Goal: Entertainment & Leisure: Consume media (video, audio)

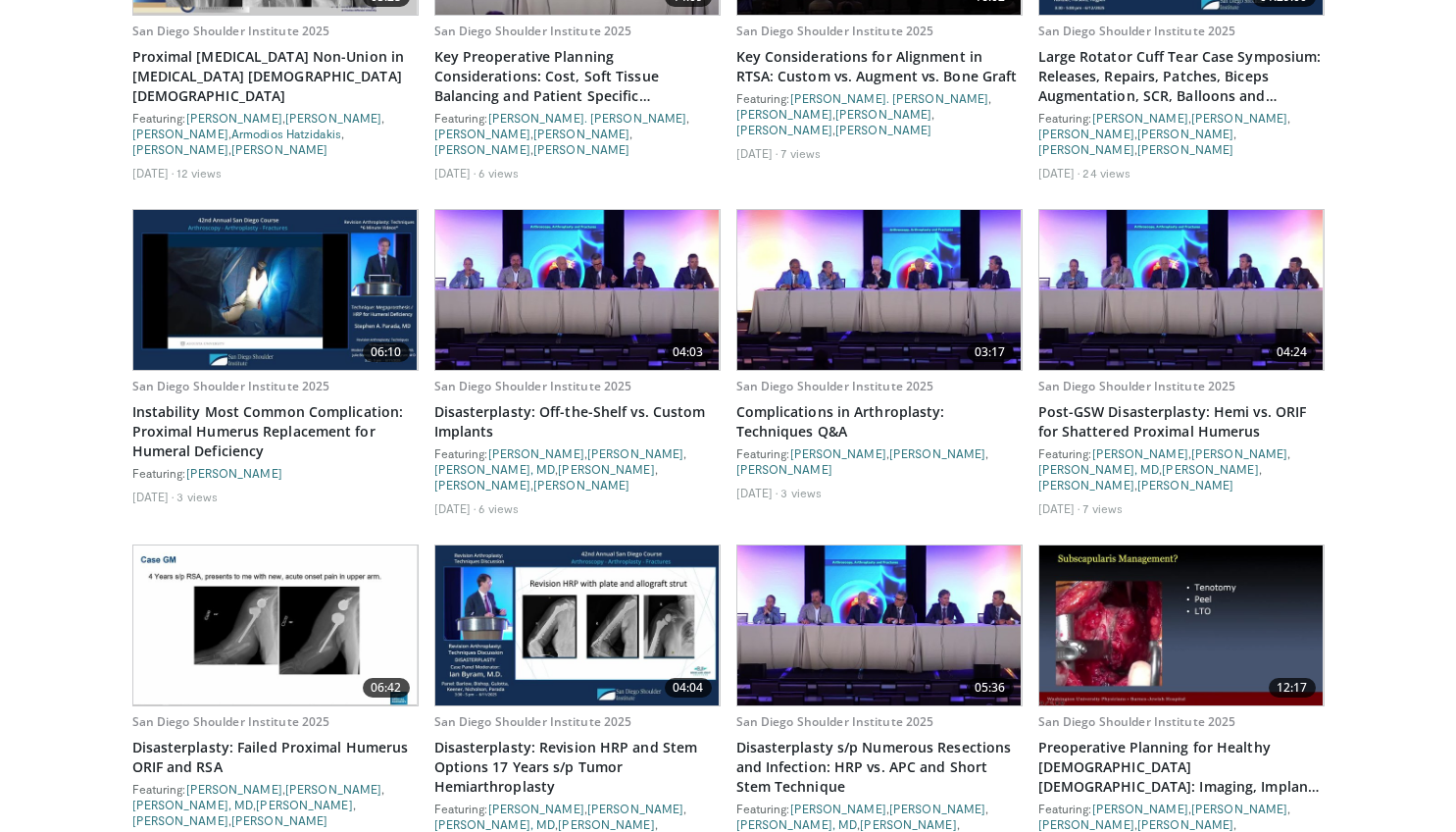
scroll to position [5307, 0]
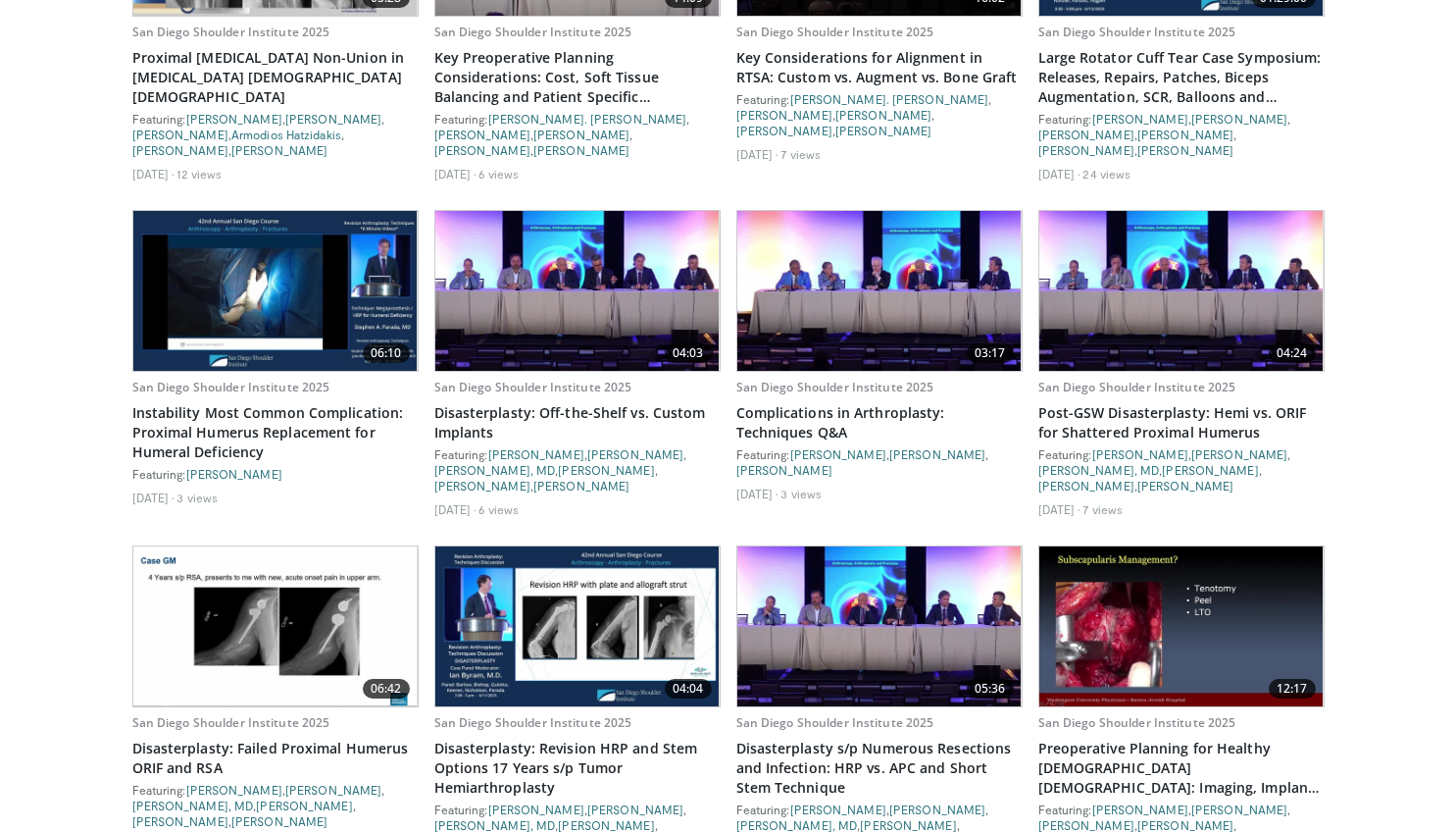
click at [579, 560] on img at bounding box center [577, 625] width 284 height 160
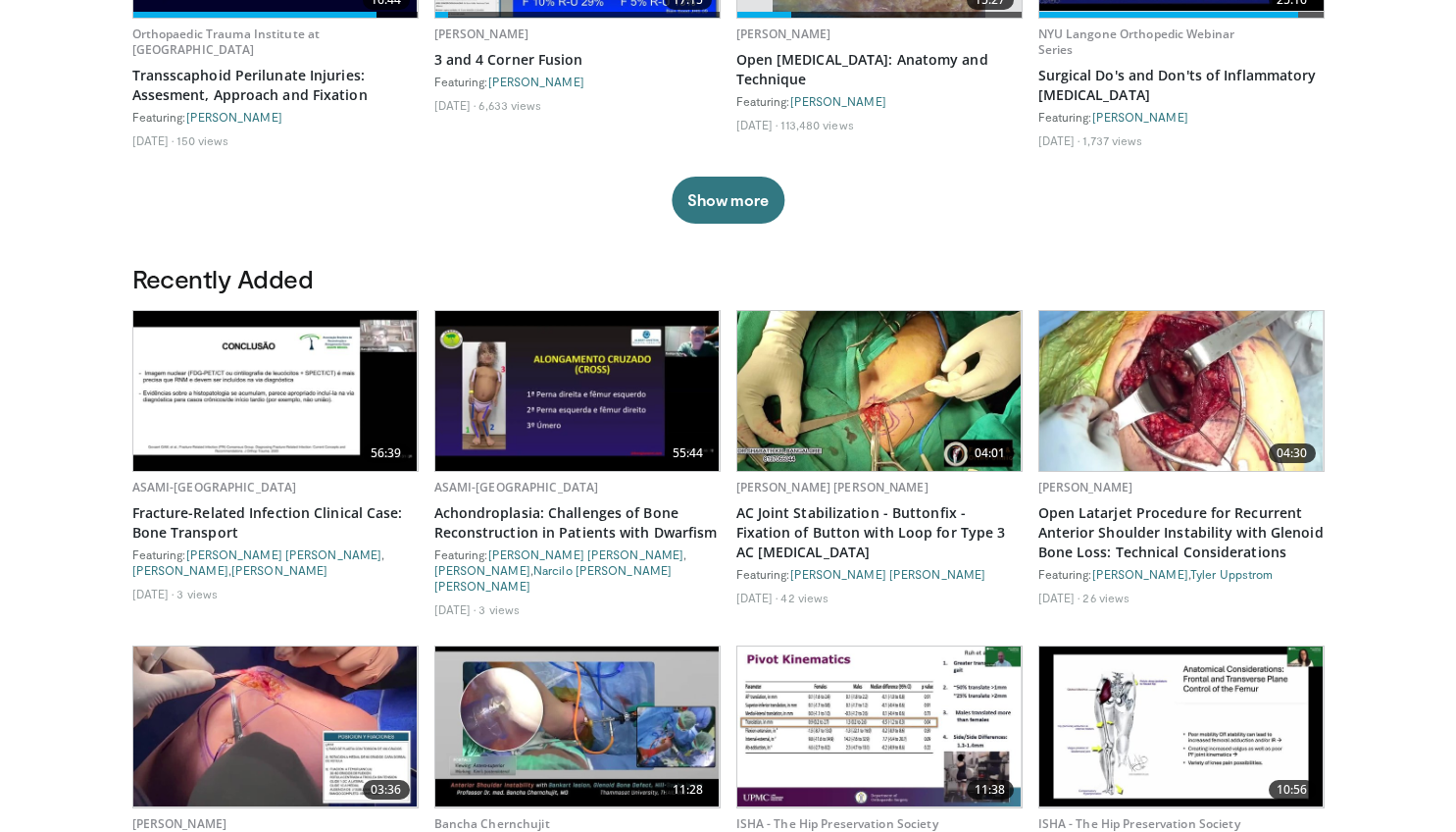
scroll to position [1359, 0]
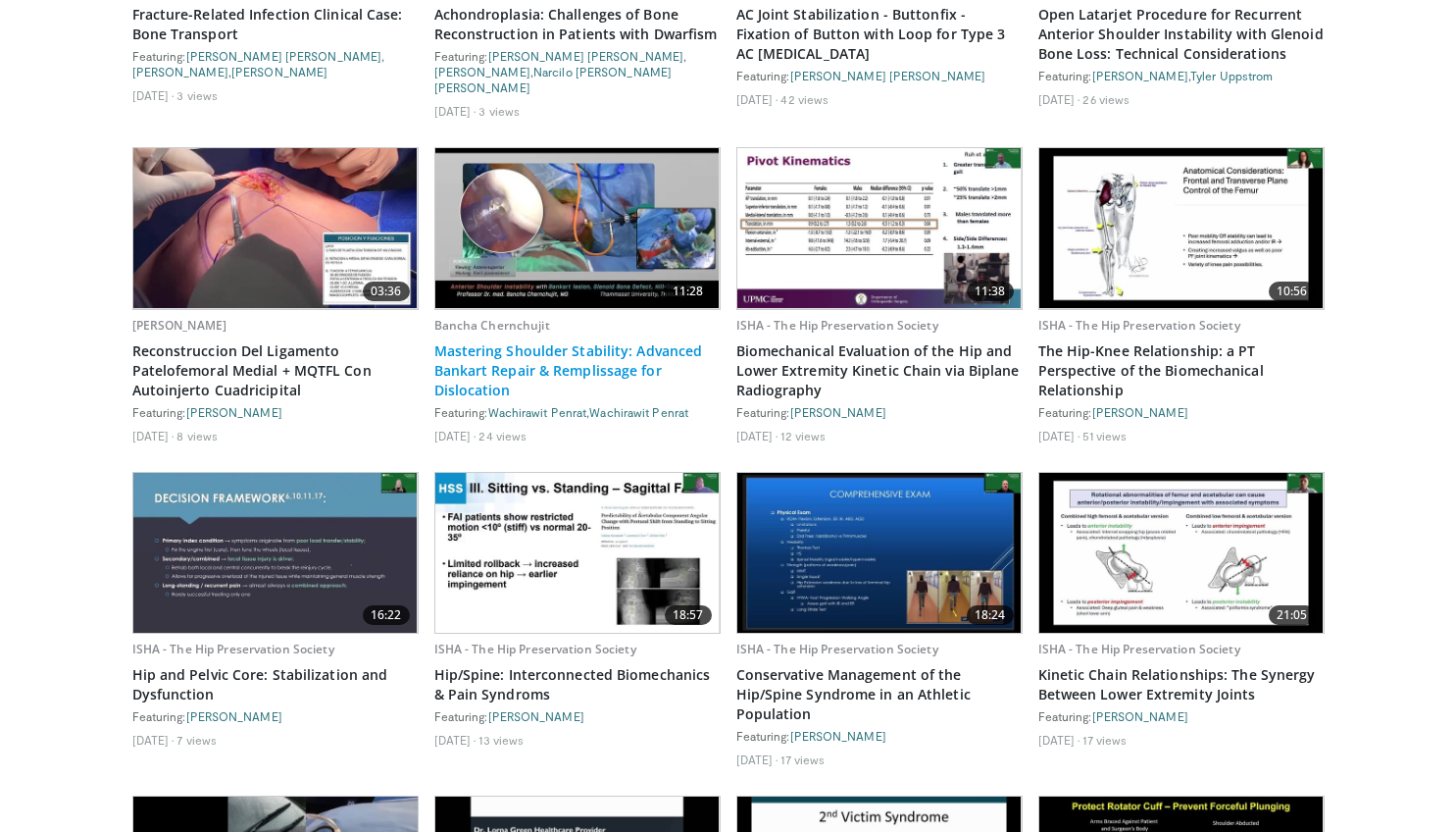
click at [607, 341] on link "Mastering Shoulder Stability: Advanced Bankart Repair & Remplissage for Disloca…" at bounding box center [577, 371] width 286 height 59
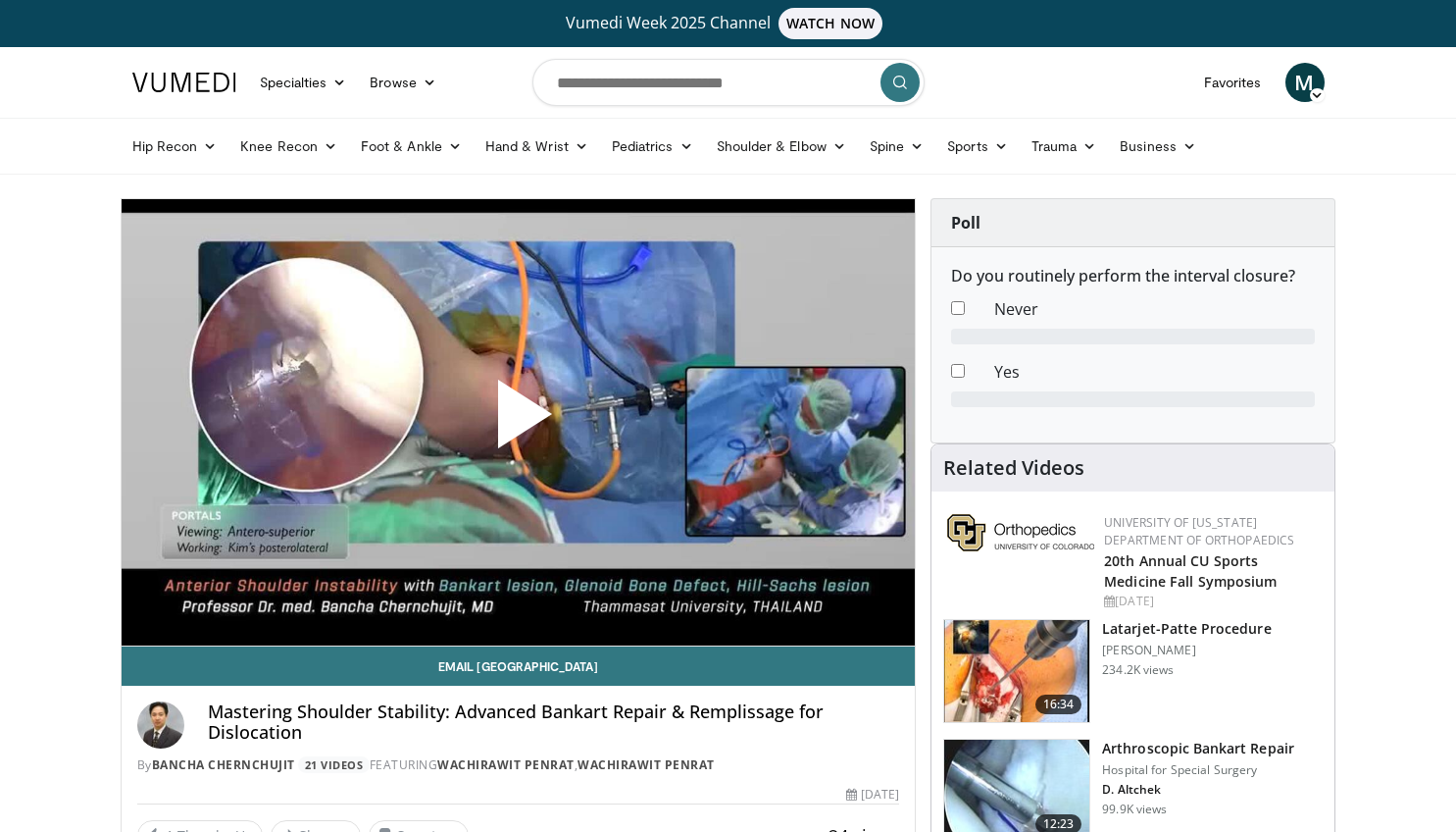
click at [517, 422] on span "Video Player" at bounding box center [517, 422] width 0 height 0
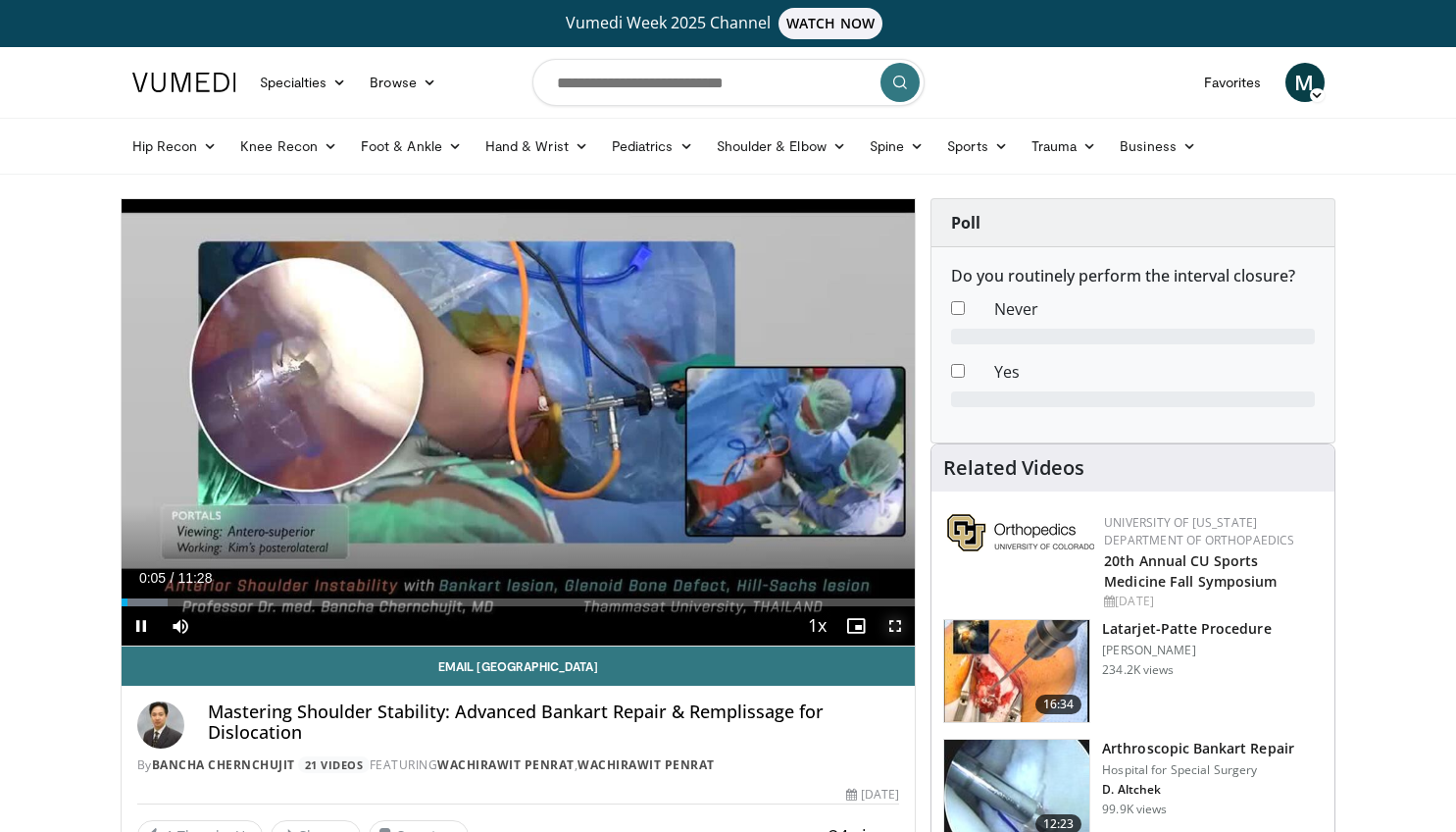
click at [896, 628] on span "Video Player" at bounding box center [895, 625] width 39 height 39
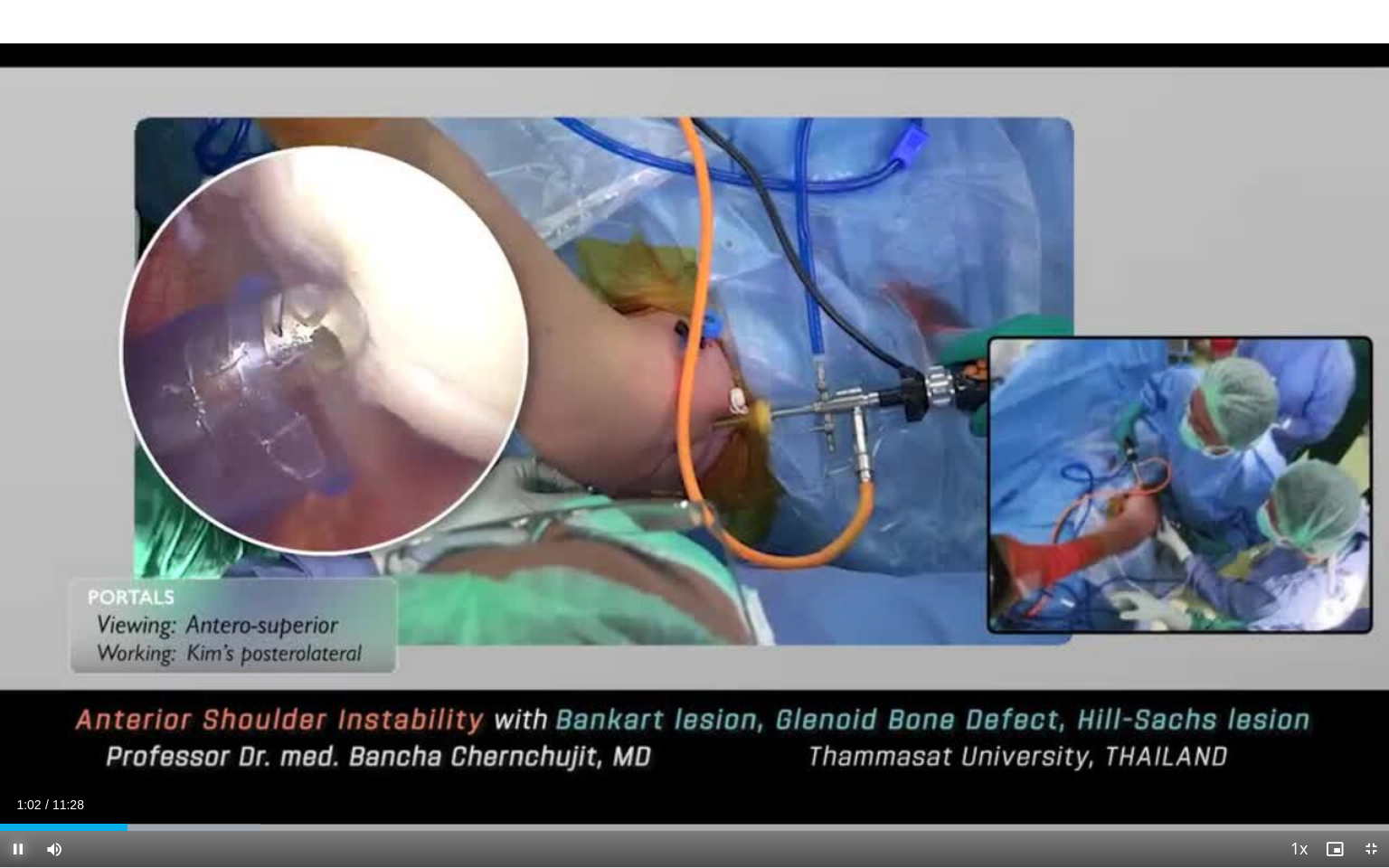
click at [17, 766] on span "Video Player" at bounding box center [18, 849] width 36 height 36
click at [18, 766] on span "Video Player" at bounding box center [18, 849] width 36 height 36
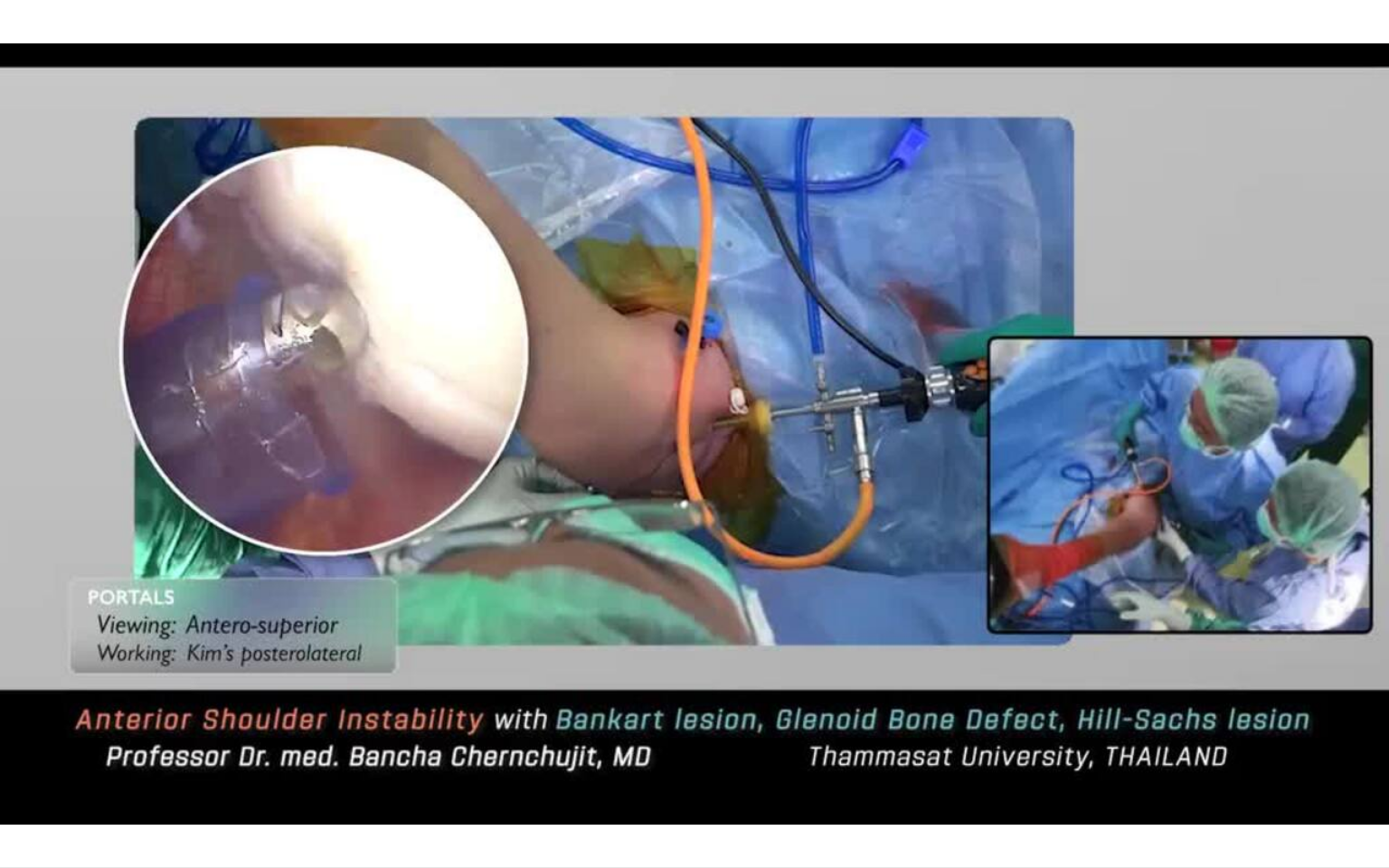
click at [112, 524] on div "10 seconds Tap to unmute" at bounding box center [694, 434] width 1389 height 867
